Goal: Task Accomplishment & Management: Complete application form

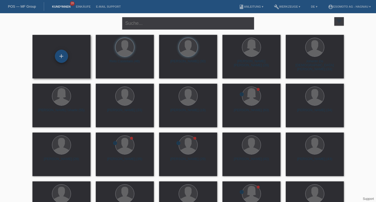
click at [65, 56] on div "+" at bounding box center [61, 56] width 13 height 13
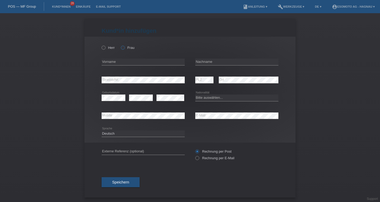
click at [120, 45] on icon at bounding box center [120, 45] width 0 height 0
click at [122, 48] on input "Frau" at bounding box center [122, 47] width 3 height 3
radio input "true"
click at [101, 45] on icon at bounding box center [101, 45] width 0 height 0
click at [103, 48] on input "Herr" at bounding box center [103, 47] width 3 height 3
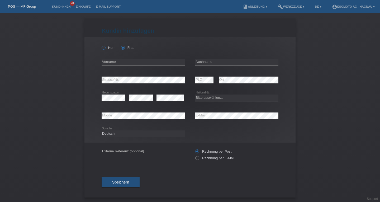
radio input "true"
click at [105, 58] on div "error Vorname" at bounding box center [143, 62] width 83 height 18
click at [109, 64] on input "text" at bounding box center [143, 62] width 83 height 7
type input "[PERSON_NAME]"
type input "Nastri"
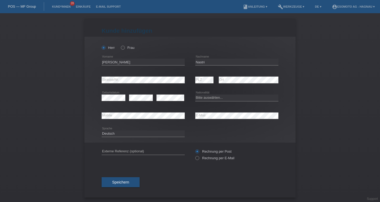
click at [72, 100] on div "Kund*in hinzufügen Kunde hinzufügen Kundin hinzufügen Herr Frau Alfonso error V…" at bounding box center [190, 107] width 380 height 189
click at [109, 93] on div "error Geburtsdatum" at bounding box center [114, 98] width 24 height 18
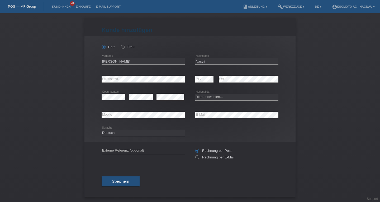
scroll to position [1, 0]
click at [204, 96] on select "Bitte auswählen... Schweiz Deutschland Liechtenstein Österreich ------------ Af…" at bounding box center [236, 97] width 83 height 6
select select "CH"
click at [195, 94] on select "Bitte auswählen... Schweiz Deutschland Liechtenstein Österreich ------------ Af…" at bounding box center [236, 97] width 83 height 6
click at [126, 109] on div "error Mobile" at bounding box center [143, 115] width 83 height 18
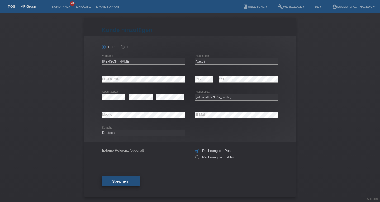
click at [115, 182] on span "Speichern" at bounding box center [120, 181] width 17 height 4
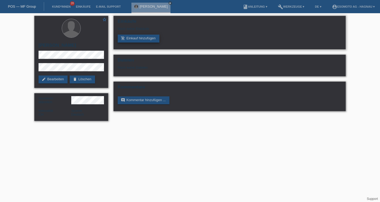
click at [148, 38] on link "add_shopping_cart Einkauf hinzufügen" at bounding box center [139, 39] width 42 height 8
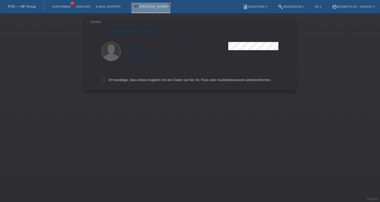
click at [104, 80] on icon at bounding box center [103, 79] width 3 height 3
click at [104, 80] on input "Ich bestätige, dass diese Angaben mit den Daten auf der ID, Pass oder Ausländer…" at bounding box center [103, 79] width 3 height 3
checkbox input "true"
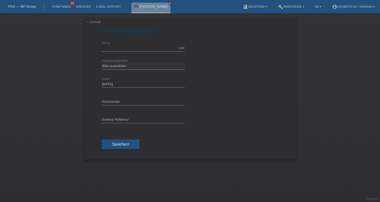
click at [116, 51] on input "text" at bounding box center [143, 48] width 83 height 7
type input "1500.00"
click at [124, 66] on select "Bitte auswählen Fixe Raten Kauf auf Rechnung mit Teilzahlungsoption" at bounding box center [143, 66] width 83 height 6
select select "69"
click at [102, 63] on select "Bitte auswählen Fixe Raten Kauf auf Rechnung mit Teilzahlungsoption" at bounding box center [143, 66] width 83 height 6
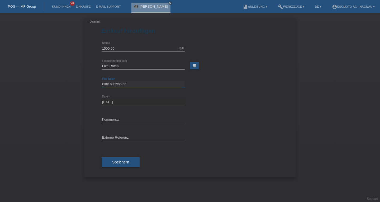
click at [123, 82] on select "Bitte auswählen 12 Raten 24 Raten 36 Raten 48 Raten" at bounding box center [143, 84] width 83 height 6
select select "139"
click at [102, 81] on select "Bitte auswählen 12 Raten 24 Raten 36 Raten 48 Raten" at bounding box center [143, 84] width 83 height 6
click at [122, 160] on span "Speichern" at bounding box center [120, 162] width 17 height 4
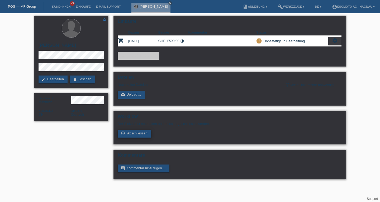
click at [133, 133] on span "Abschliessen" at bounding box center [137, 133] width 20 height 4
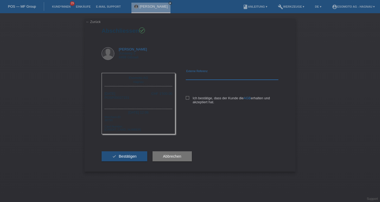
click at [225, 78] on input "text" at bounding box center [232, 76] width 93 height 7
paste input "8102040"
type input "8102040"
click at [187, 97] on icon at bounding box center [187, 97] width 3 height 3
click at [187, 97] on input "Ich bestätige, dass der Kunde die AGB erhalten und akzeptiert hat." at bounding box center [187, 97] width 3 height 3
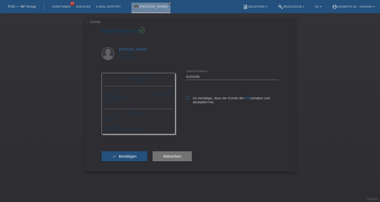
checkbox input "true"
click at [131, 158] on span "Bestätigen" at bounding box center [128, 156] width 18 height 4
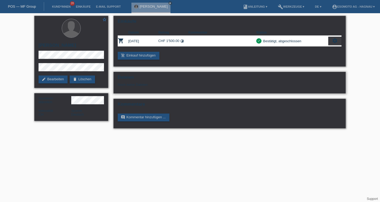
drag, startPoint x: 214, startPoint y: 61, endPoint x: 211, endPoint y: 78, distance: 17.3
click at [230, 133] on html "POS — MF Group Kund*innen 28 Einkäufe E-Mail Support [PERSON_NAME] close" at bounding box center [190, 66] width 380 height 133
click at [207, 133] on html "POS — MF Group Kund*innen 28 Einkäufe E-Mail Support [PERSON_NAME] close" at bounding box center [190, 66] width 380 height 133
